Goal: Find specific page/section: Find specific page/section

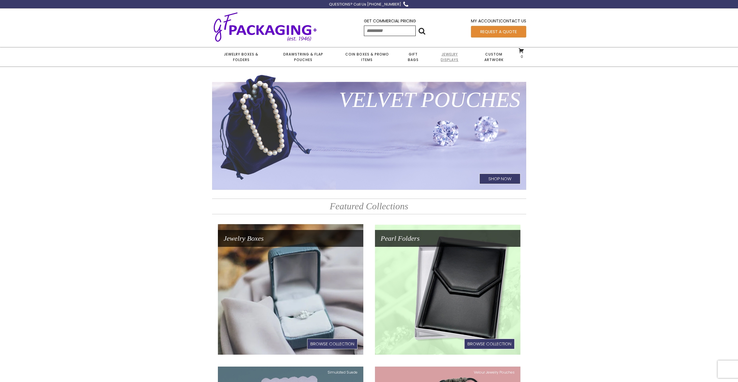
click at [454, 60] on link "Jewelry Displays" at bounding box center [449, 56] width 43 height 19
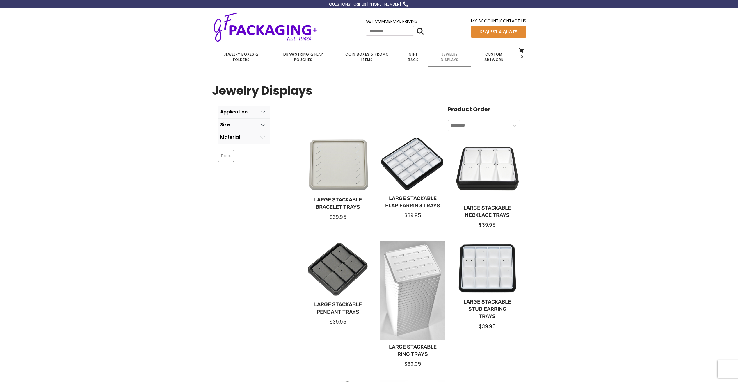
click at [262, 137] on use at bounding box center [262, 137] width 5 height 3
click at [265, 135] on icon at bounding box center [262, 137] width 5 height 5
click at [266, 109] on button "Application" at bounding box center [244, 112] width 52 height 13
click at [225, 161] on span at bounding box center [223, 162] width 6 height 6
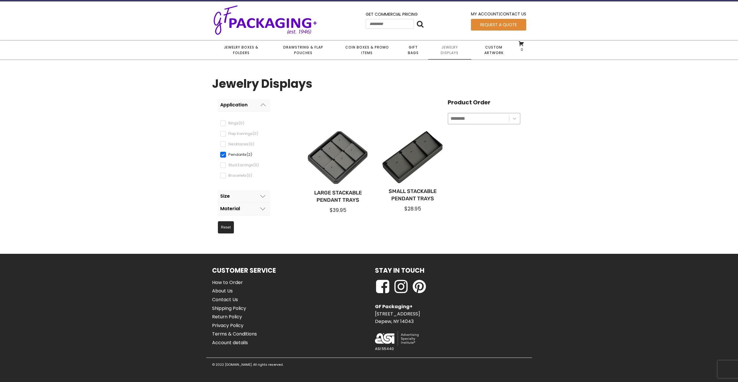
scroll to position [7, 0]
click at [262, 195] on icon at bounding box center [262, 196] width 5 height 5
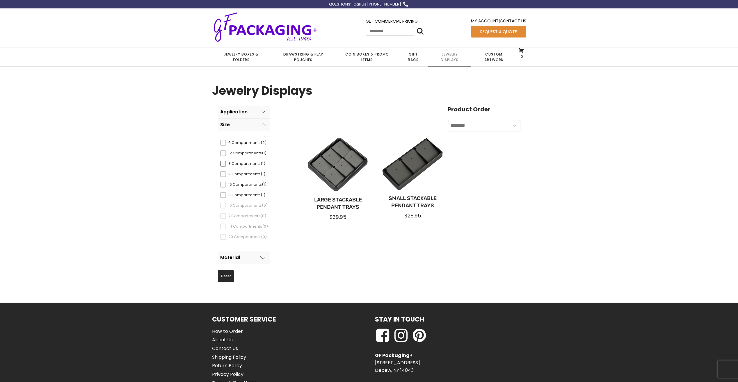
click at [224, 164] on span at bounding box center [223, 164] width 6 height 6
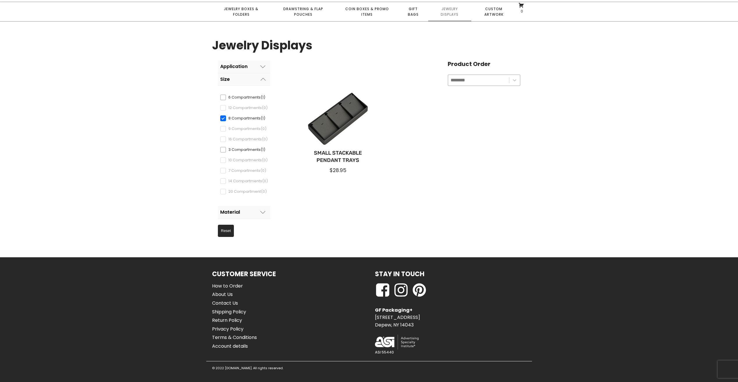
scroll to position [49, 0]
